Goal: Find specific page/section: Find specific page/section

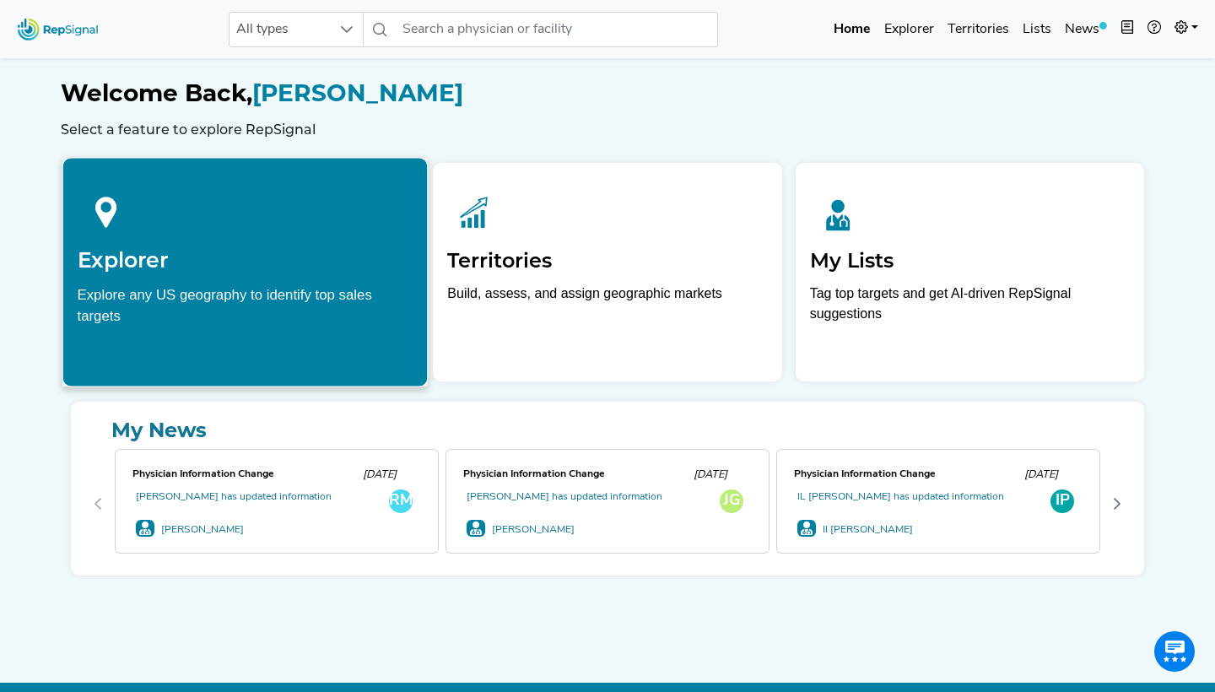
click at [176, 257] on h2 "Explorer" at bounding box center [246, 259] width 336 height 25
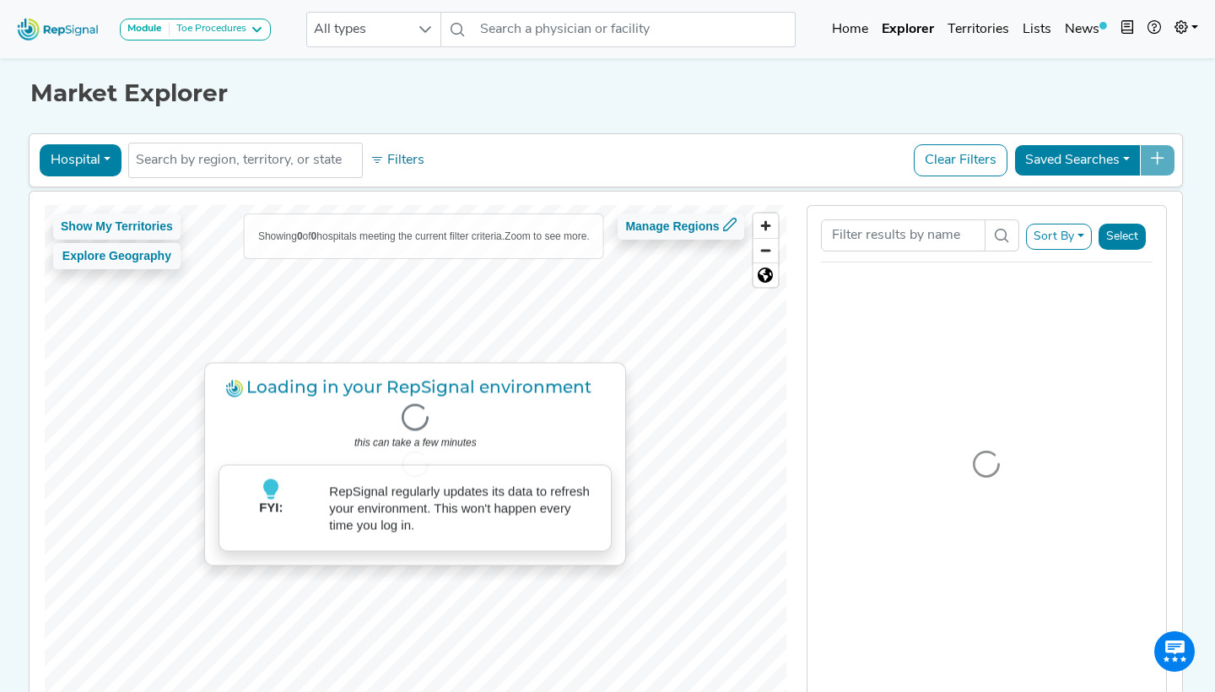
click at [181, 26] on div "Toe Procedures" at bounding box center [208, 29] width 77 height 13
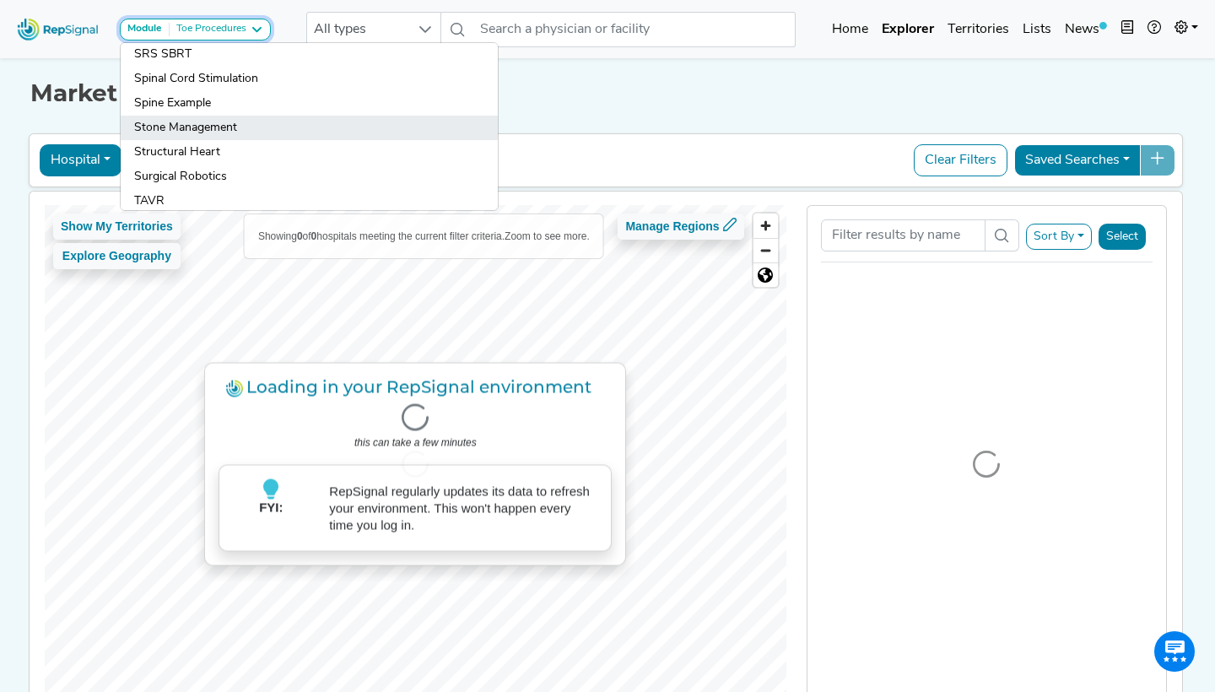
scroll to position [1673, 0]
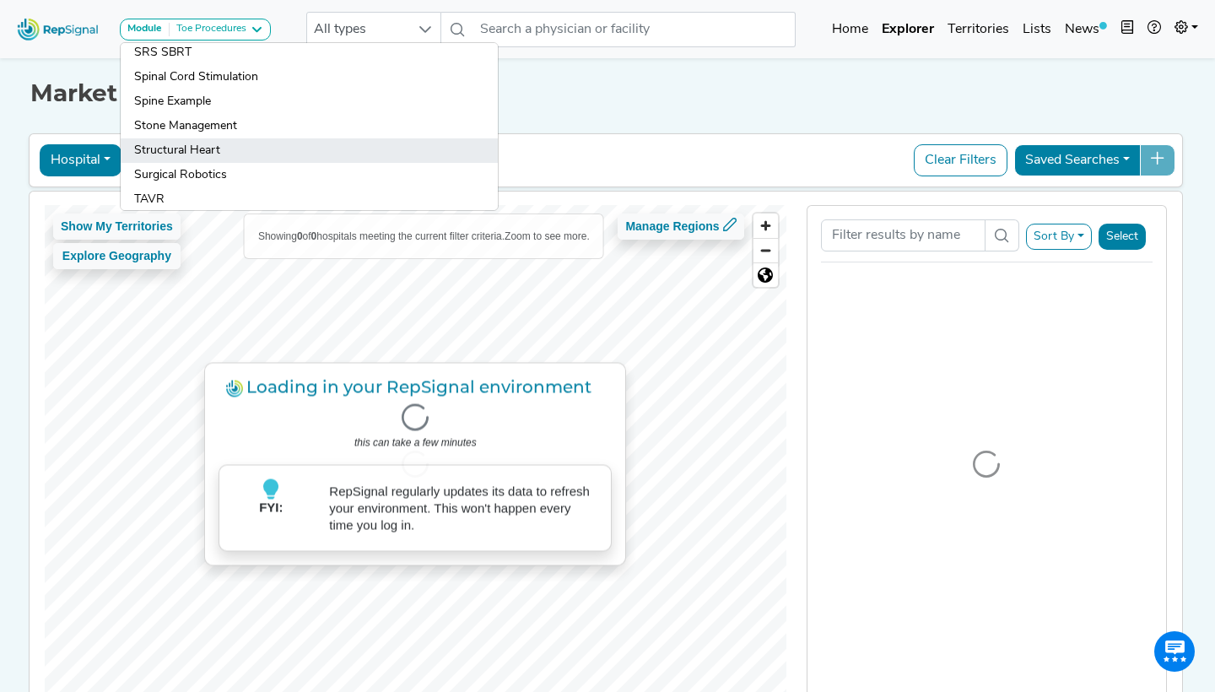
click at [234, 145] on link "Structural Heart" at bounding box center [309, 150] width 377 height 24
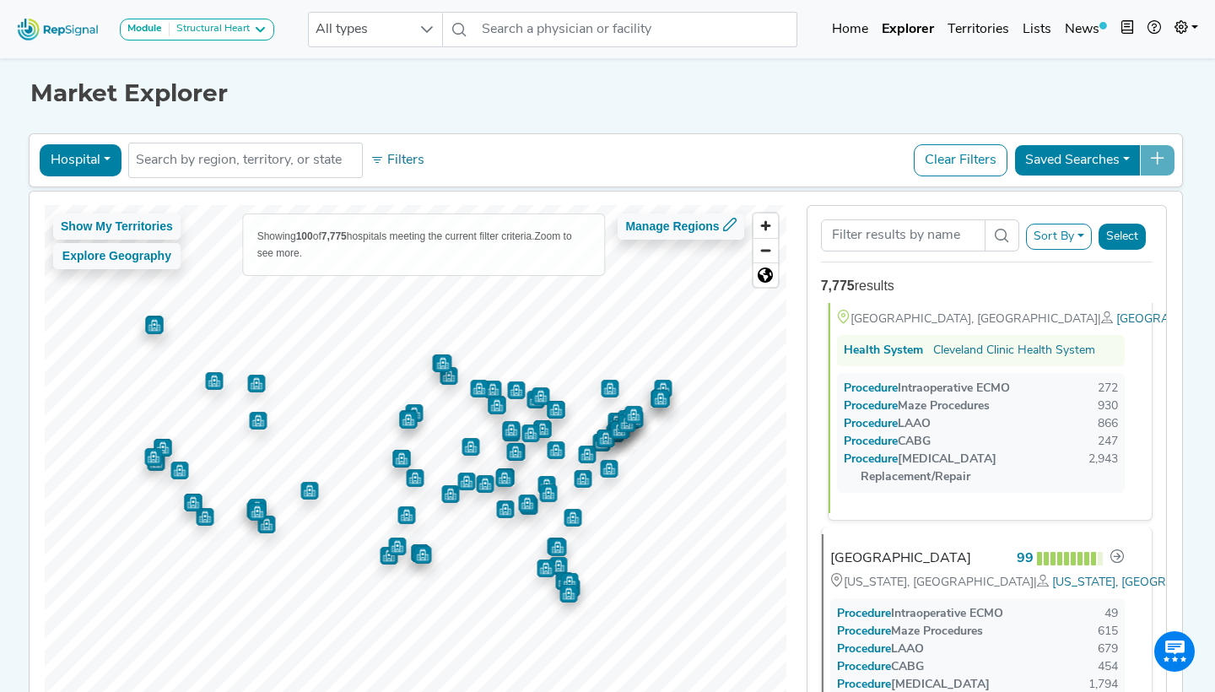
scroll to position [50, 0]
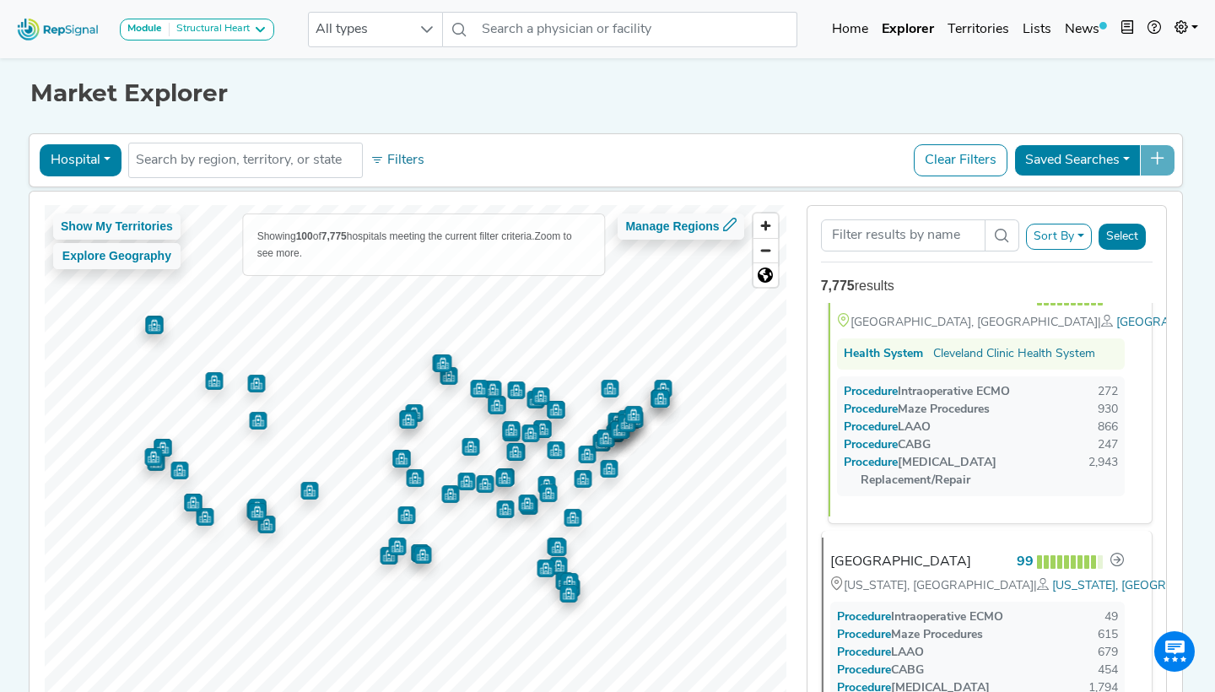
click at [1010, 413] on div "Procedure Maze Procedures 930" at bounding box center [981, 410] width 274 height 18
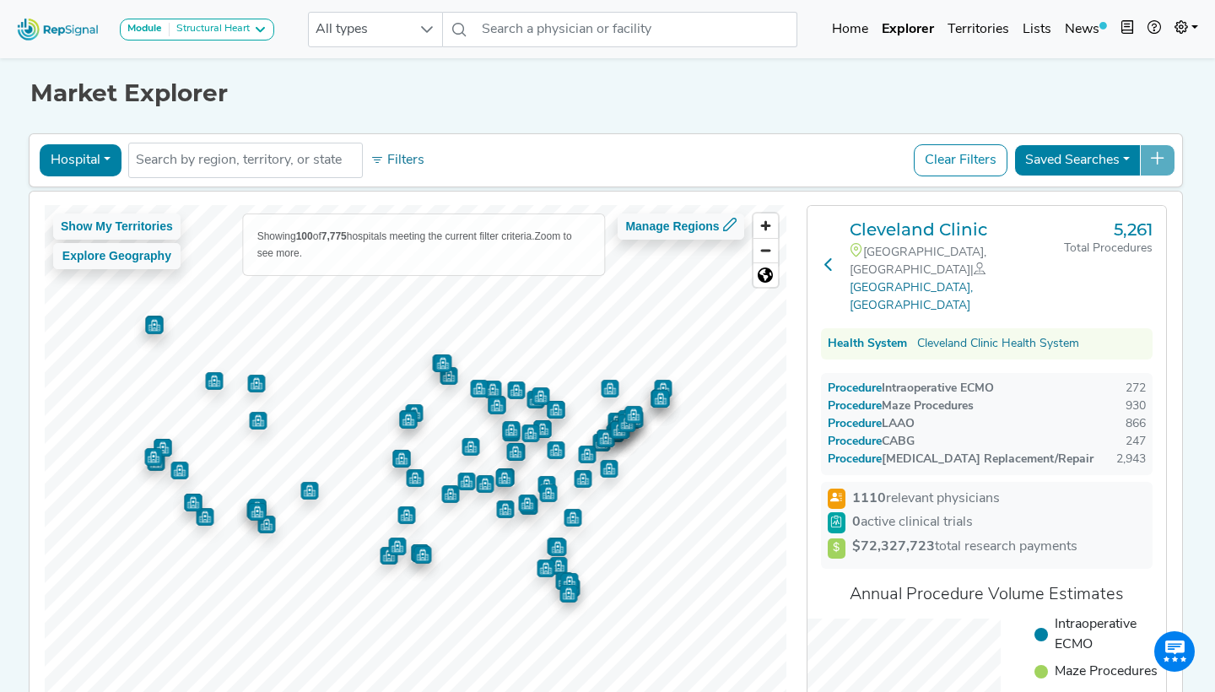
click at [831, 257] on icon at bounding box center [828, 263] width 13 height 13
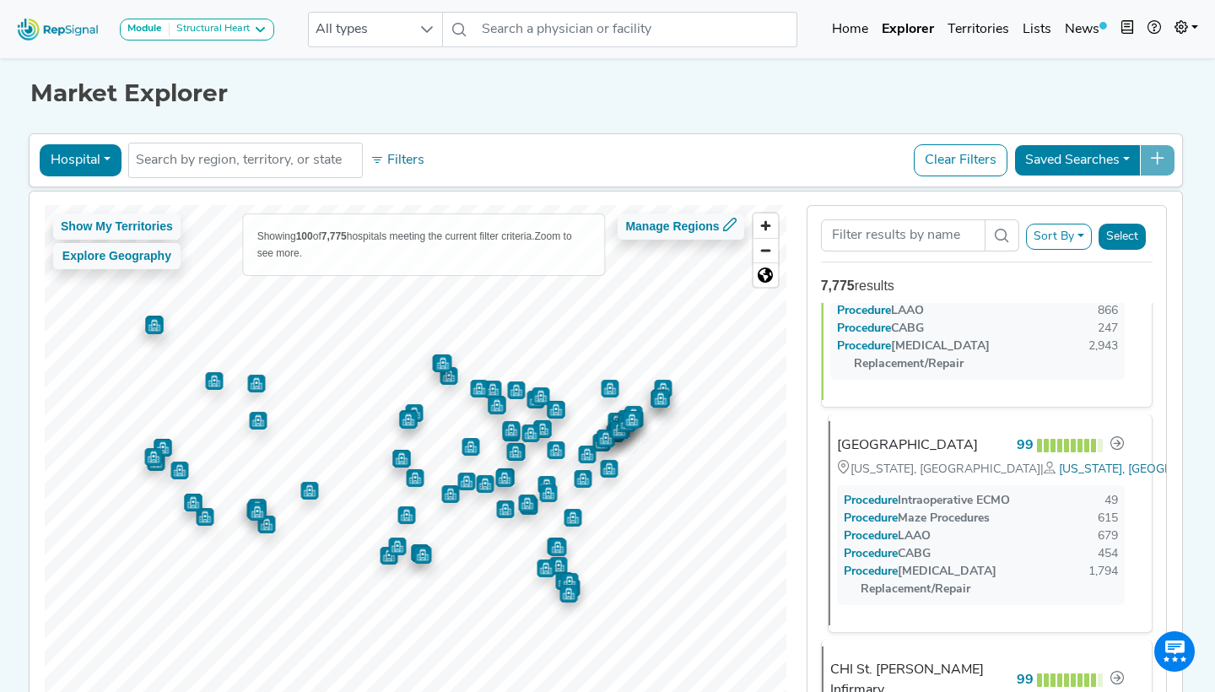
scroll to position [183, 0]
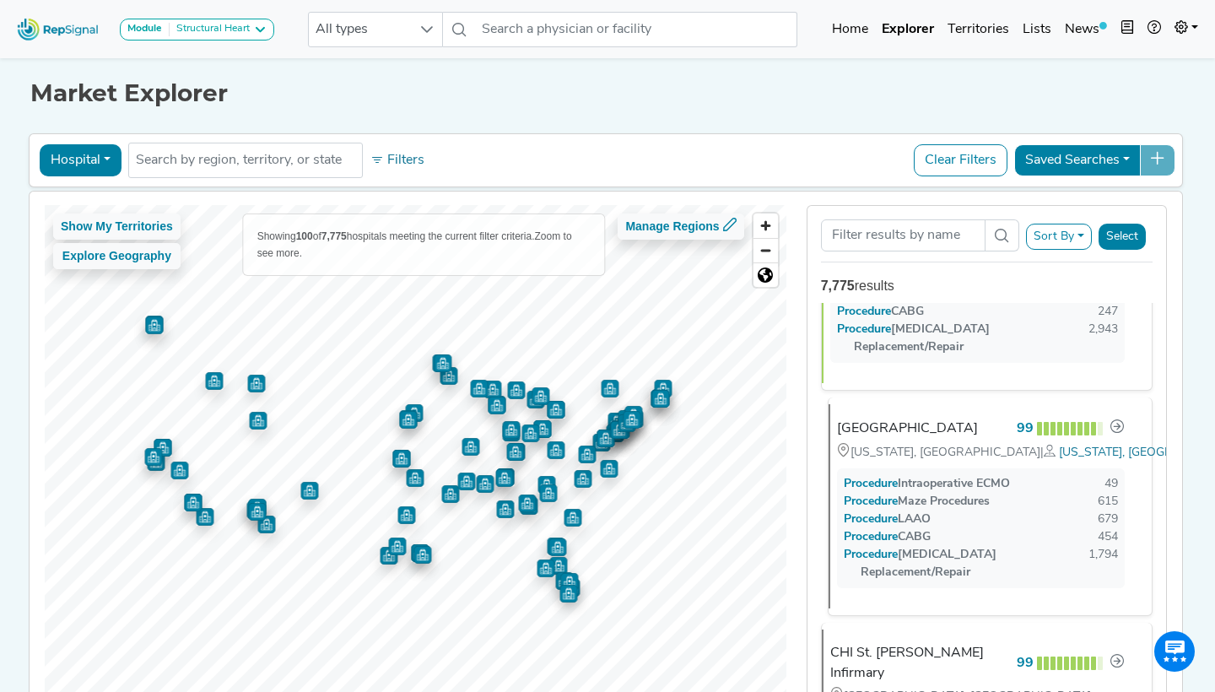
click at [923, 493] on div "Procedure Maze Procedures" at bounding box center [917, 502] width 146 height 18
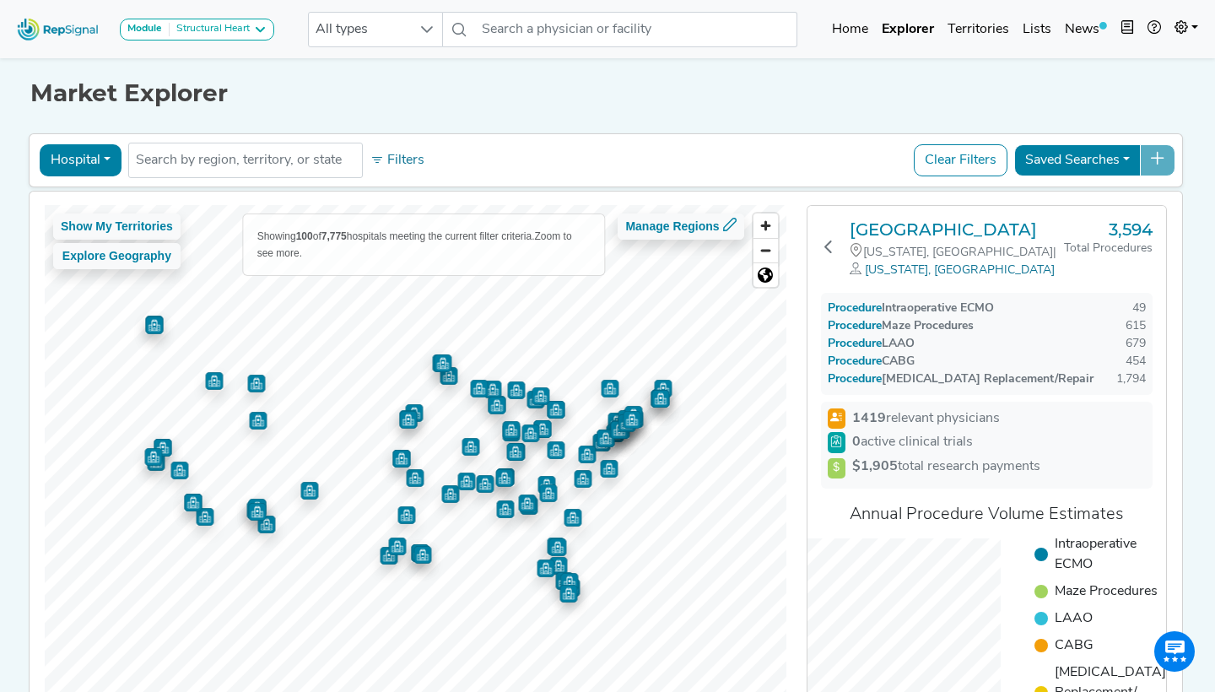
click at [48, 167] on button "Hospital" at bounding box center [81, 160] width 82 height 32
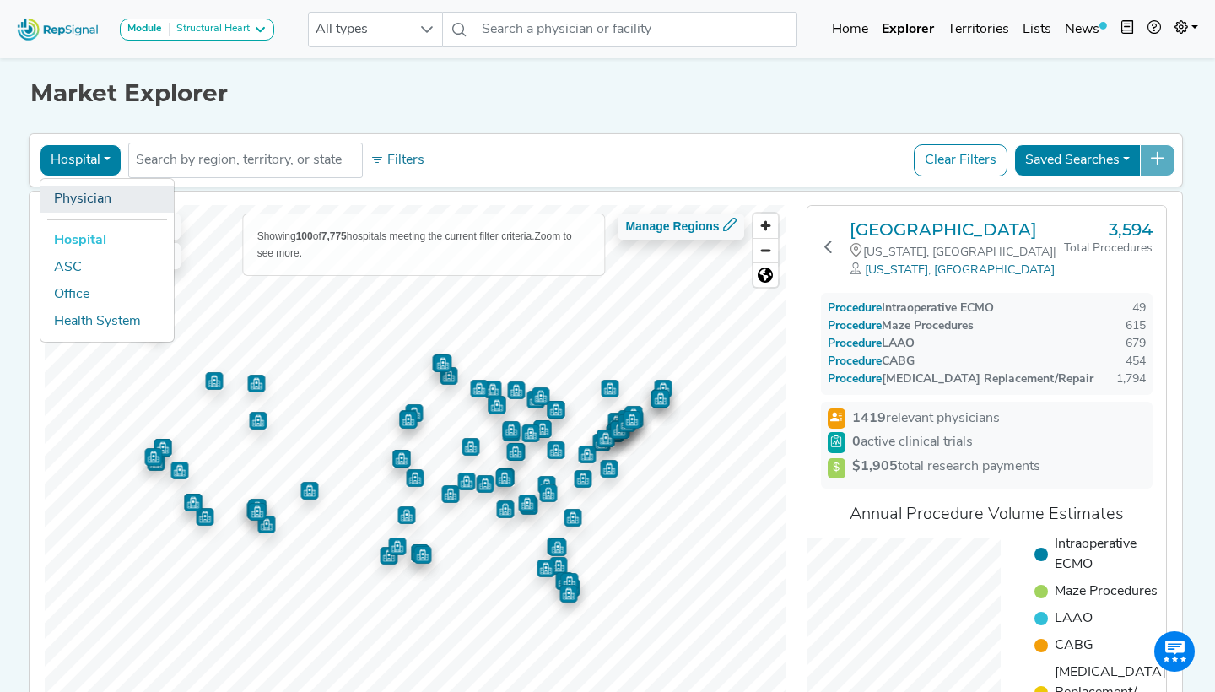
click at [53, 192] on link "Physician" at bounding box center [106, 199] width 133 height 27
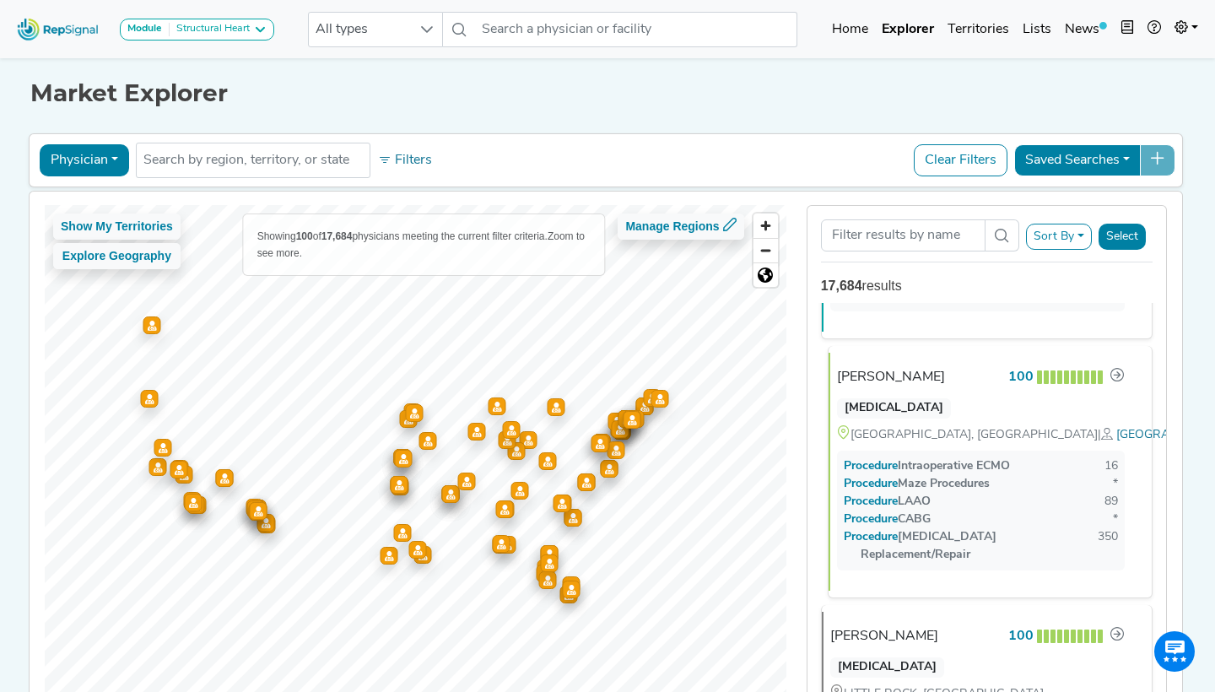
scroll to position [220, 0]
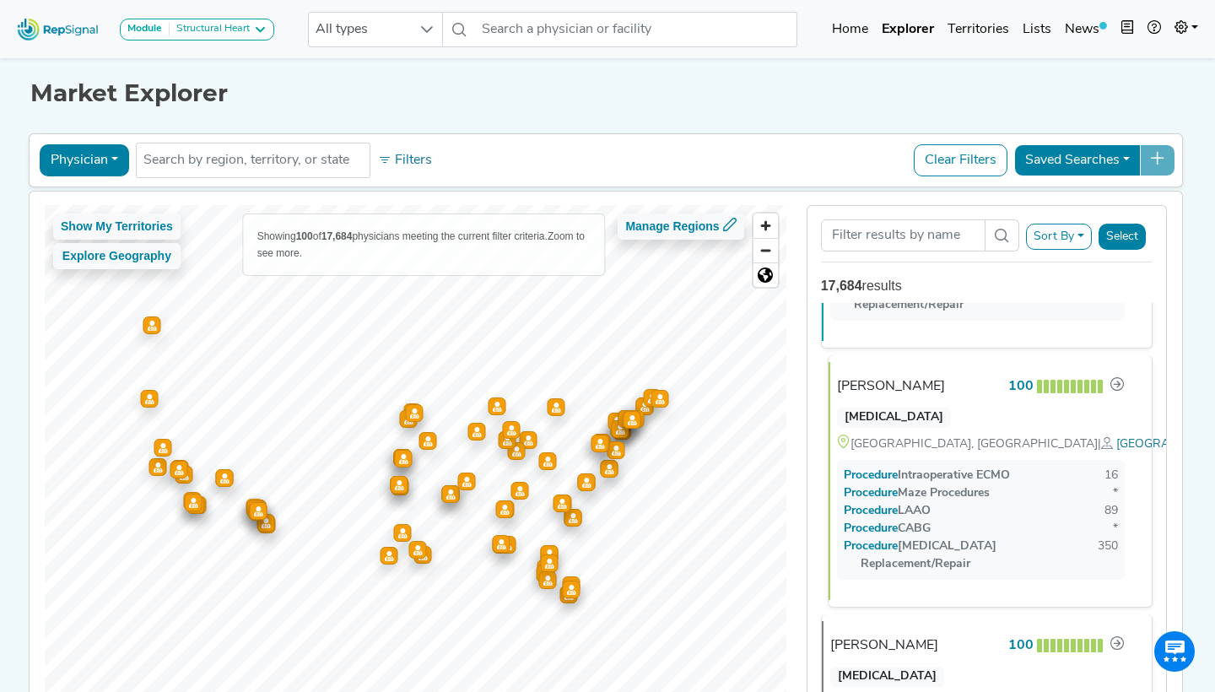
click at [979, 502] on div "Procedure LAAO 89" at bounding box center [981, 511] width 274 height 18
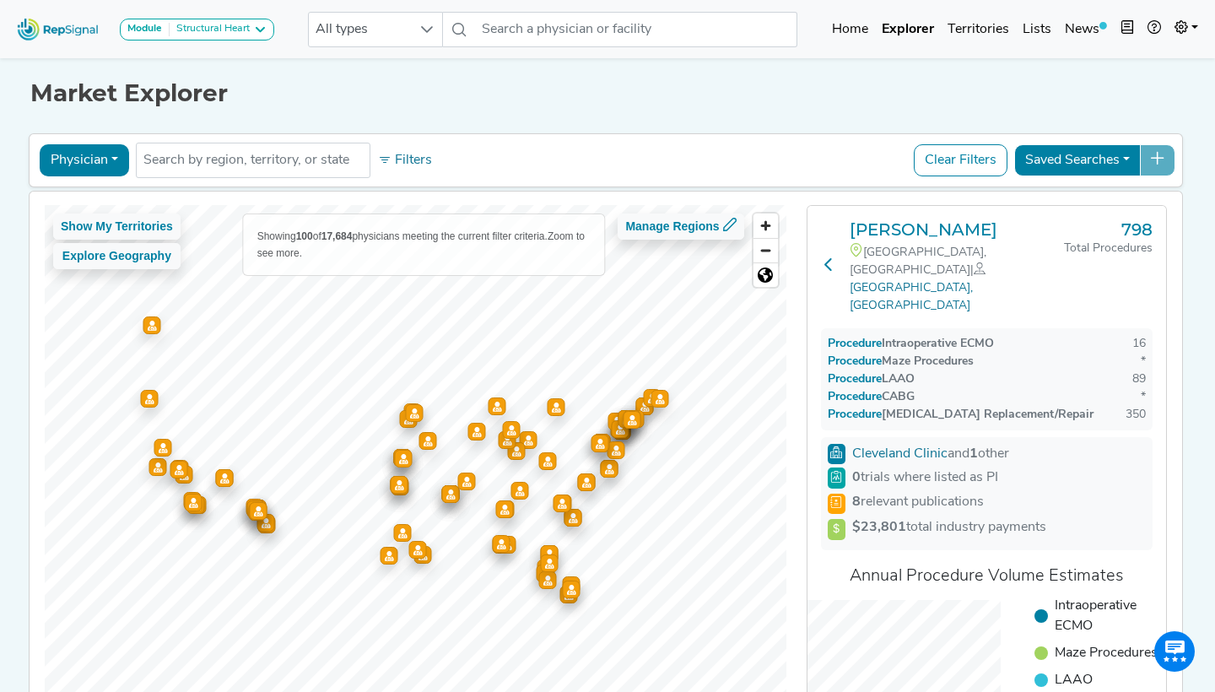
click at [833, 230] on button at bounding box center [828, 266] width 15 height 95
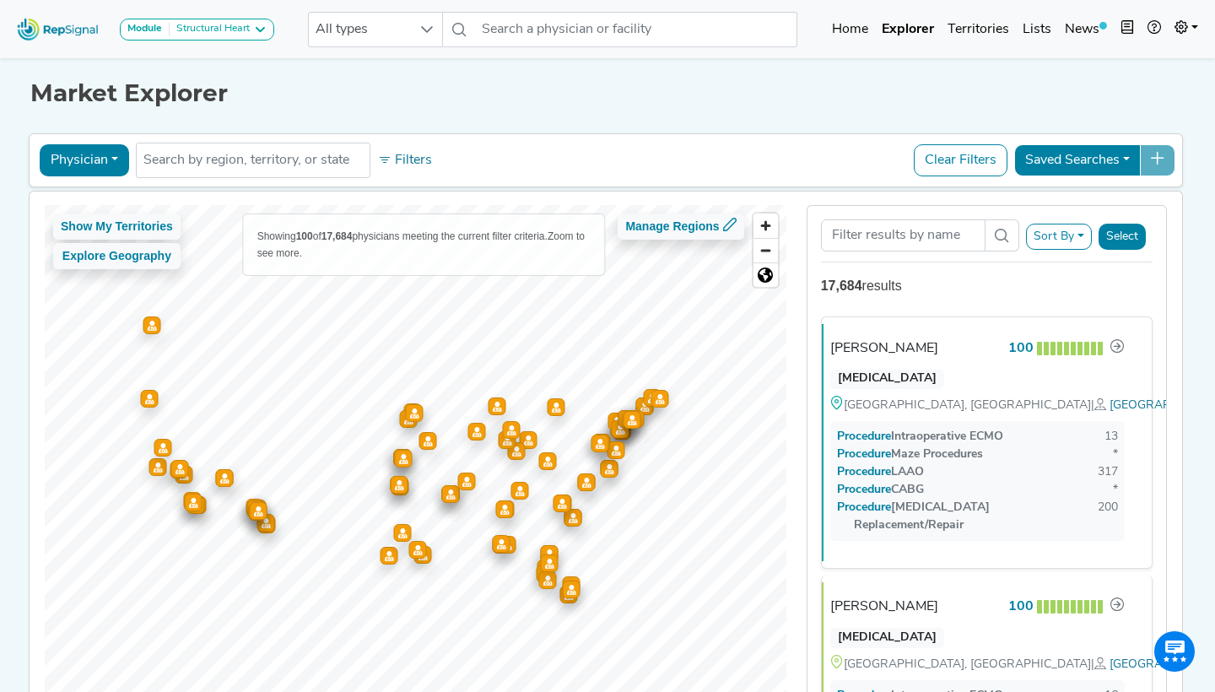
click at [1072, 246] on button "Sort By" at bounding box center [1059, 237] width 66 height 26
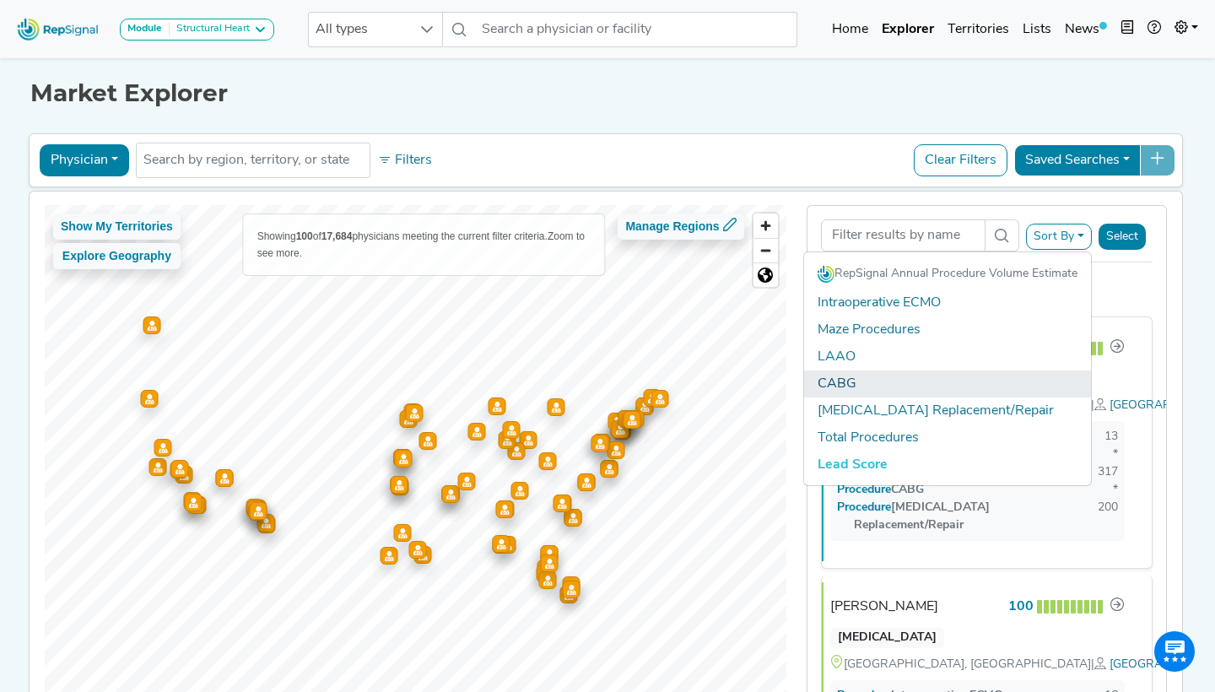
click at [933, 382] on link "CABG" at bounding box center [947, 383] width 287 height 27
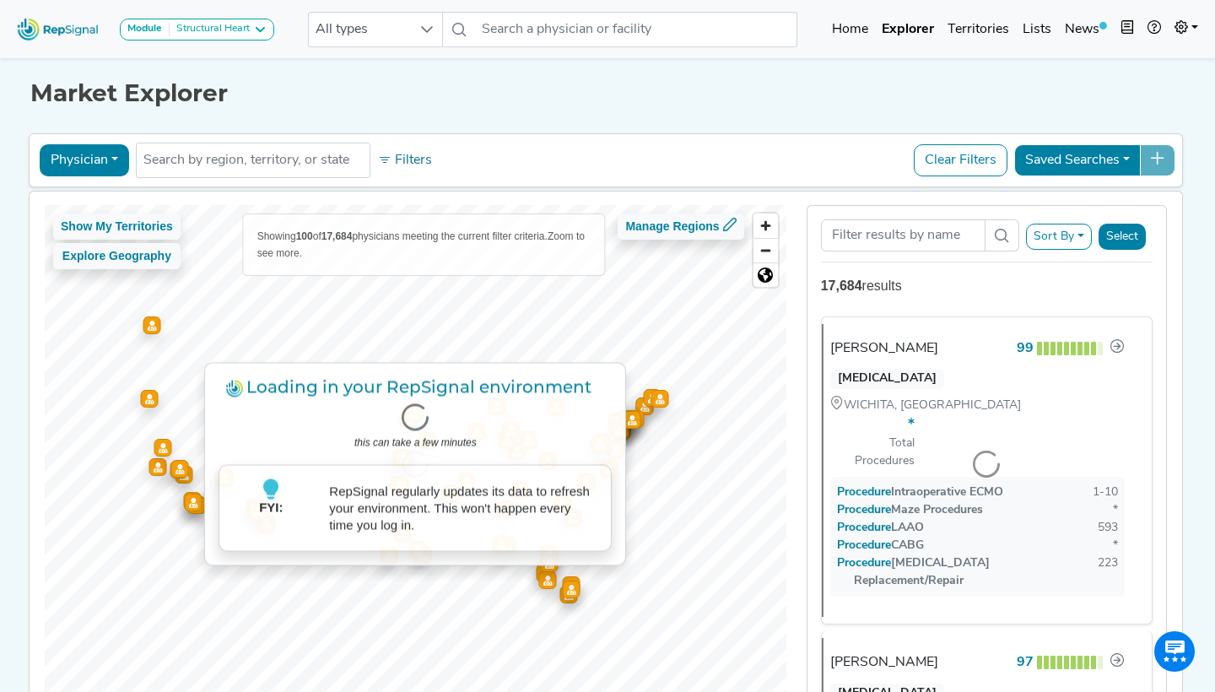
click at [106, 152] on button "Physician" at bounding box center [84, 160] width 89 height 32
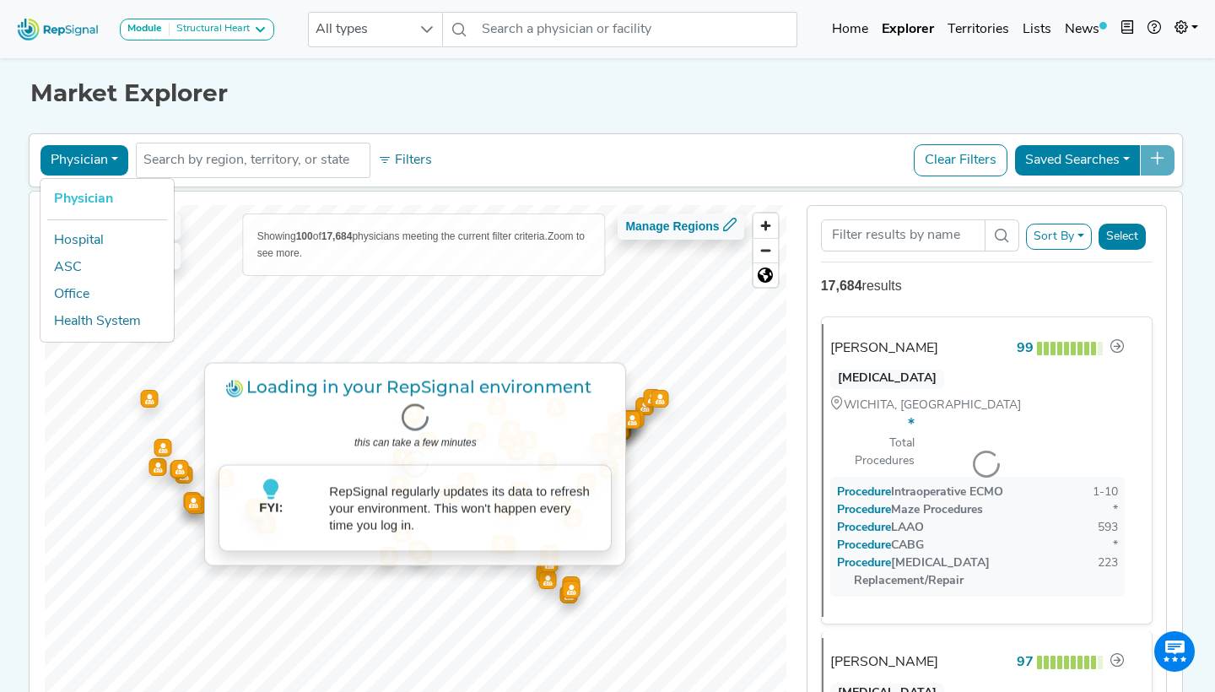
click at [273, 108] on div "Market Explorer Physician Physician Hospital ASC Office Health System No result…" at bounding box center [608, 396] width 1114 height 684
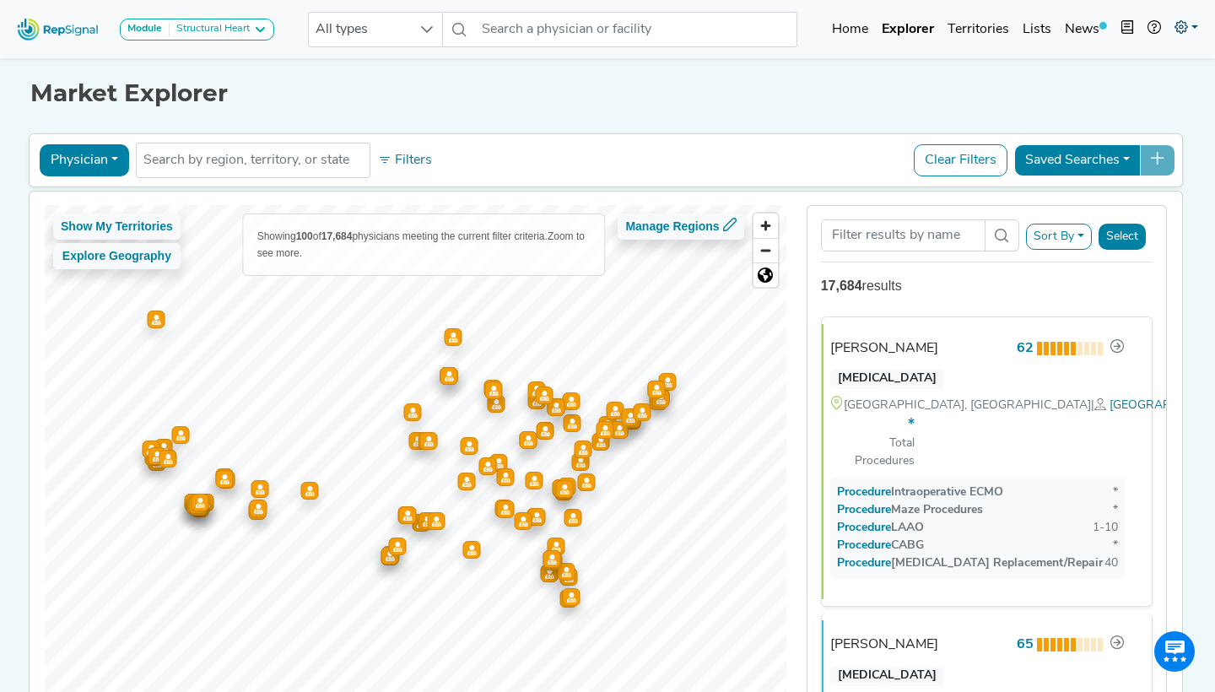
click at [1185, 24] on icon at bounding box center [1180, 26] width 13 height 13
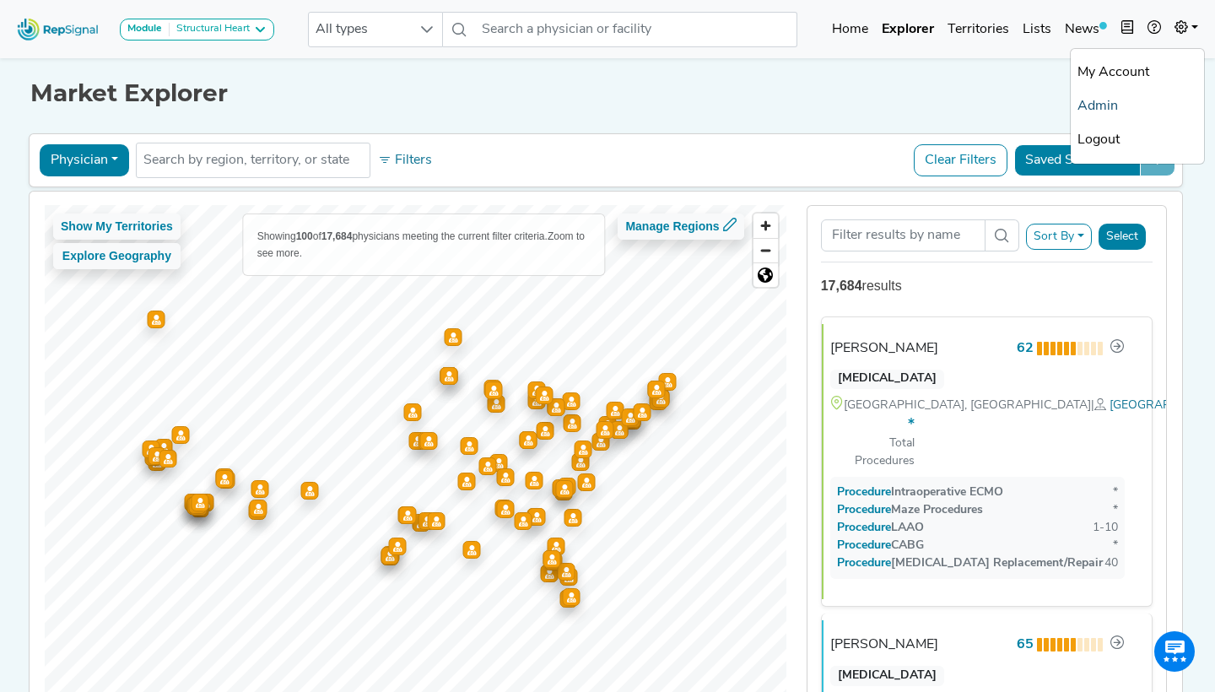
click at [1106, 104] on link "Admin" at bounding box center [1137, 106] width 133 height 34
